Goal: Find specific page/section: Find specific page/section

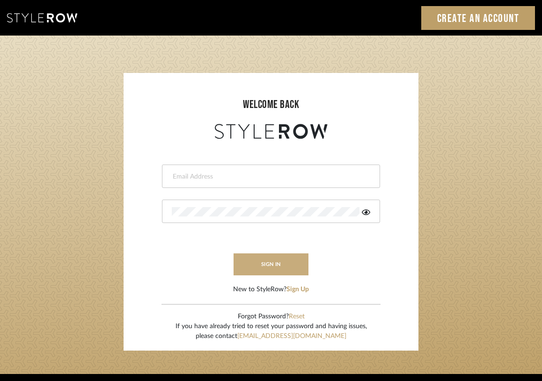
type input "hannah@roomerslimited.com"
click at [264, 273] on button "sign in" at bounding box center [270, 265] width 75 height 22
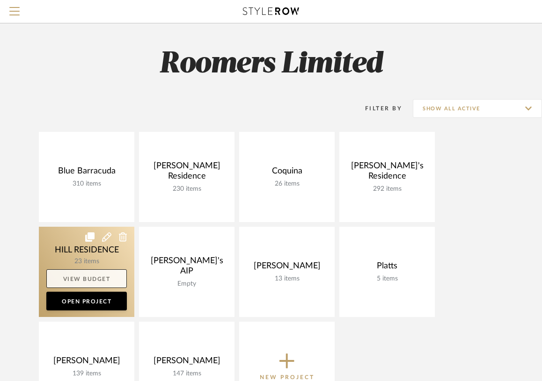
click at [51, 274] on link "View Budget" at bounding box center [86, 279] width 80 height 19
click at [62, 250] on link at bounding box center [86, 272] width 95 height 90
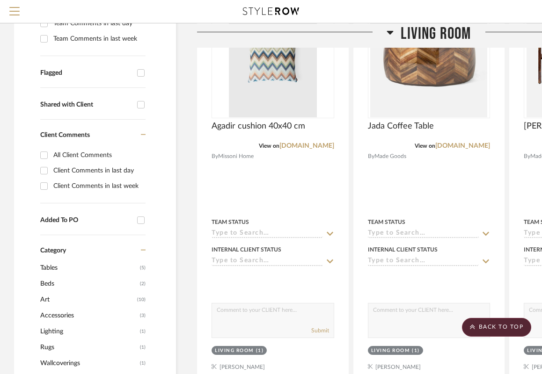
scroll to position [187, 0]
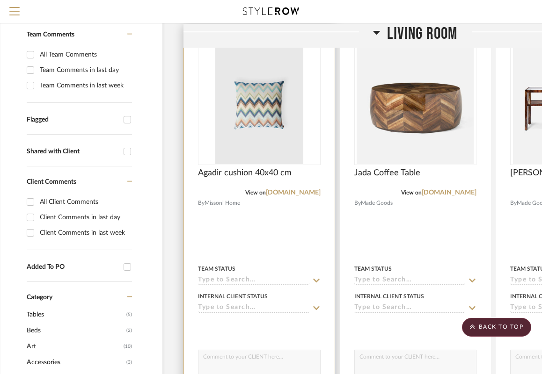
drag, startPoint x: 193, startPoint y: 225, endPoint x: 252, endPoint y: 231, distance: 59.2
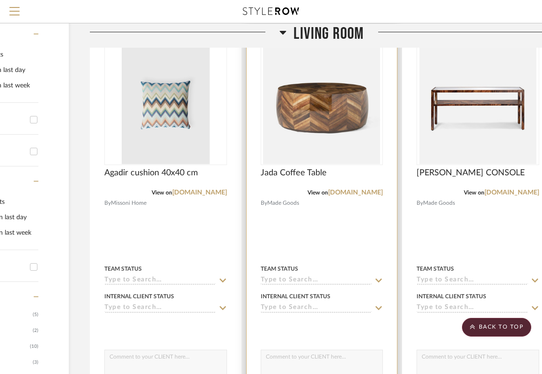
scroll to position [187, 132]
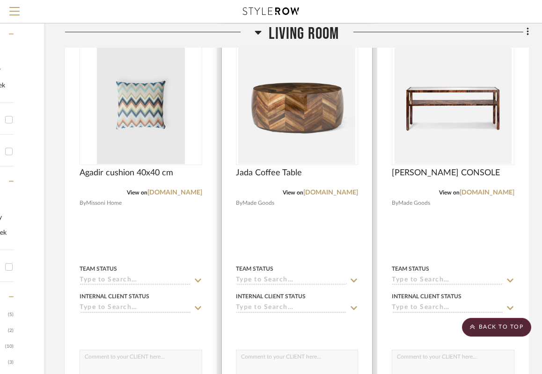
drag, startPoint x: 255, startPoint y: 231, endPoint x: 290, endPoint y: 233, distance: 34.2
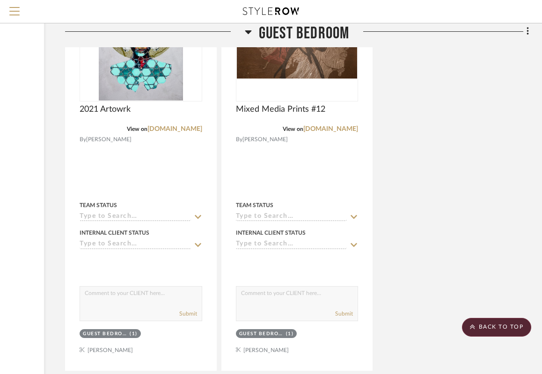
scroll to position [1634, 132]
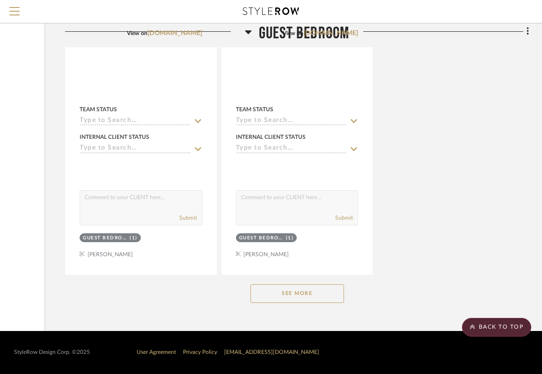
click at [288, 294] on button "See More" at bounding box center [297, 293] width 94 height 19
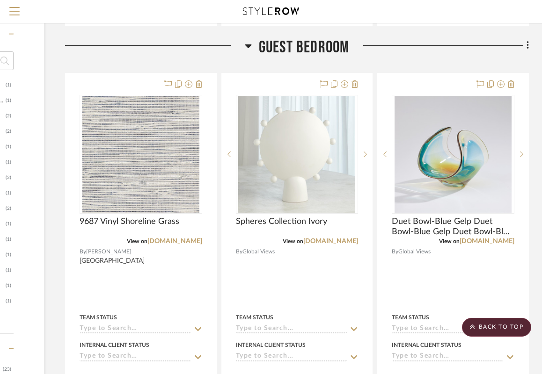
scroll to position [581, 132]
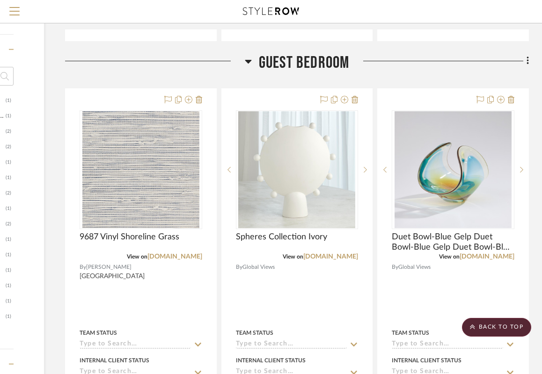
click at [246, 61] on icon at bounding box center [248, 62] width 7 height 4
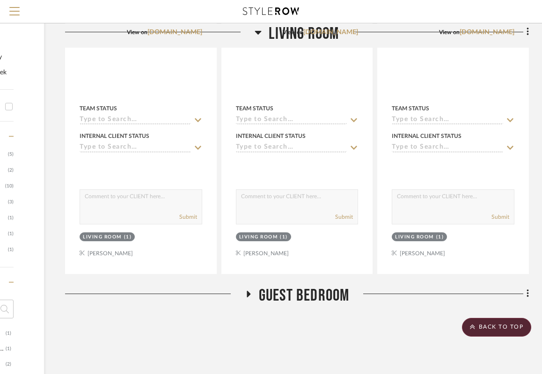
scroll to position [347, 132]
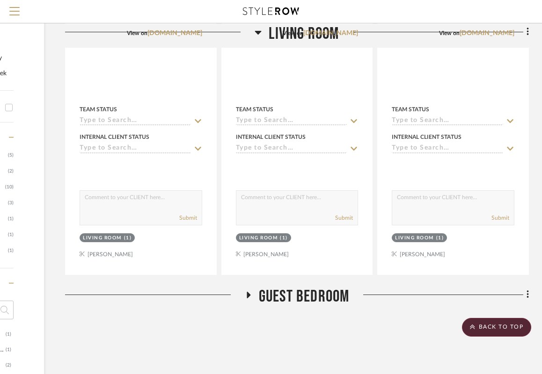
click at [251, 299] on fa-icon at bounding box center [248, 298] width 7 height 14
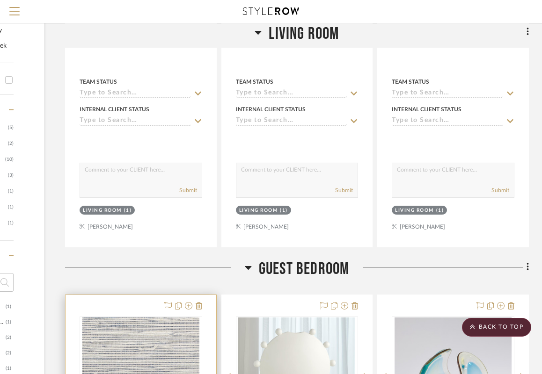
scroll to position [374, 101]
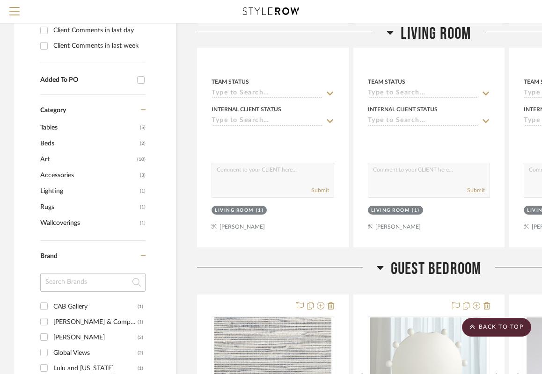
drag, startPoint x: 259, startPoint y: 309, endPoint x: 109, endPoint y: 306, distance: 150.7
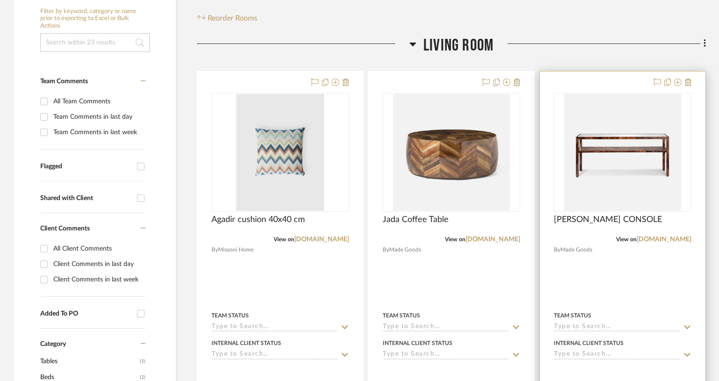
scroll to position [187, 0]
